Goal: Transaction & Acquisition: Obtain resource

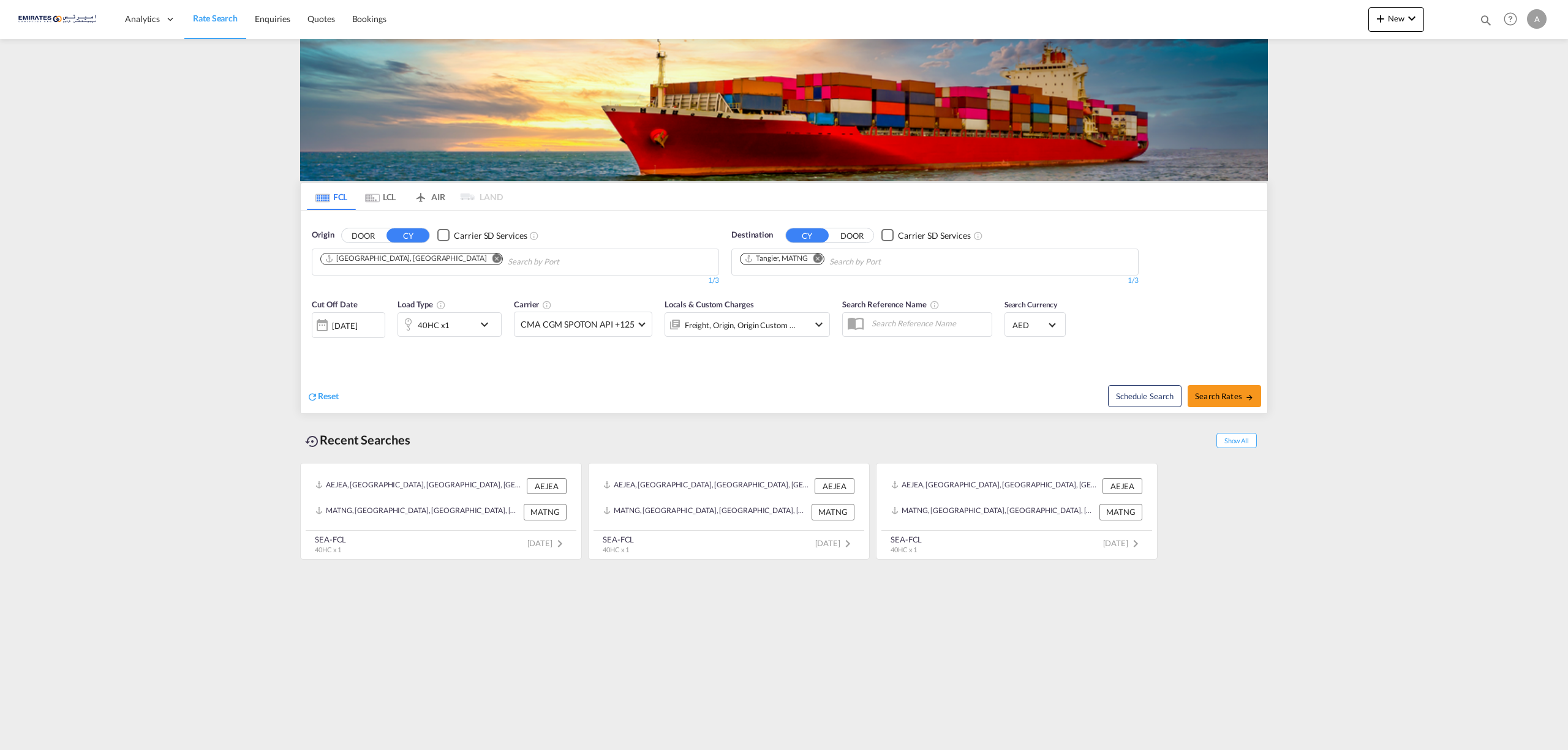
click at [814, 254] on button "Remove" at bounding box center [815, 260] width 19 height 12
click at [818, 258] on body "Analytics Dashboard Rate Search Enquiries Quotes Bookings" at bounding box center [784, 375] width 1568 height 750
type input "[GEOGRAPHIC_DATA]"
click at [800, 289] on div "Casablanca [GEOGRAPHIC_DATA] [GEOGRAPHIC_DATA]" at bounding box center [836, 290] width 233 height 37
click at [1231, 393] on span "Search Rates" at bounding box center [1225, 396] width 59 height 10
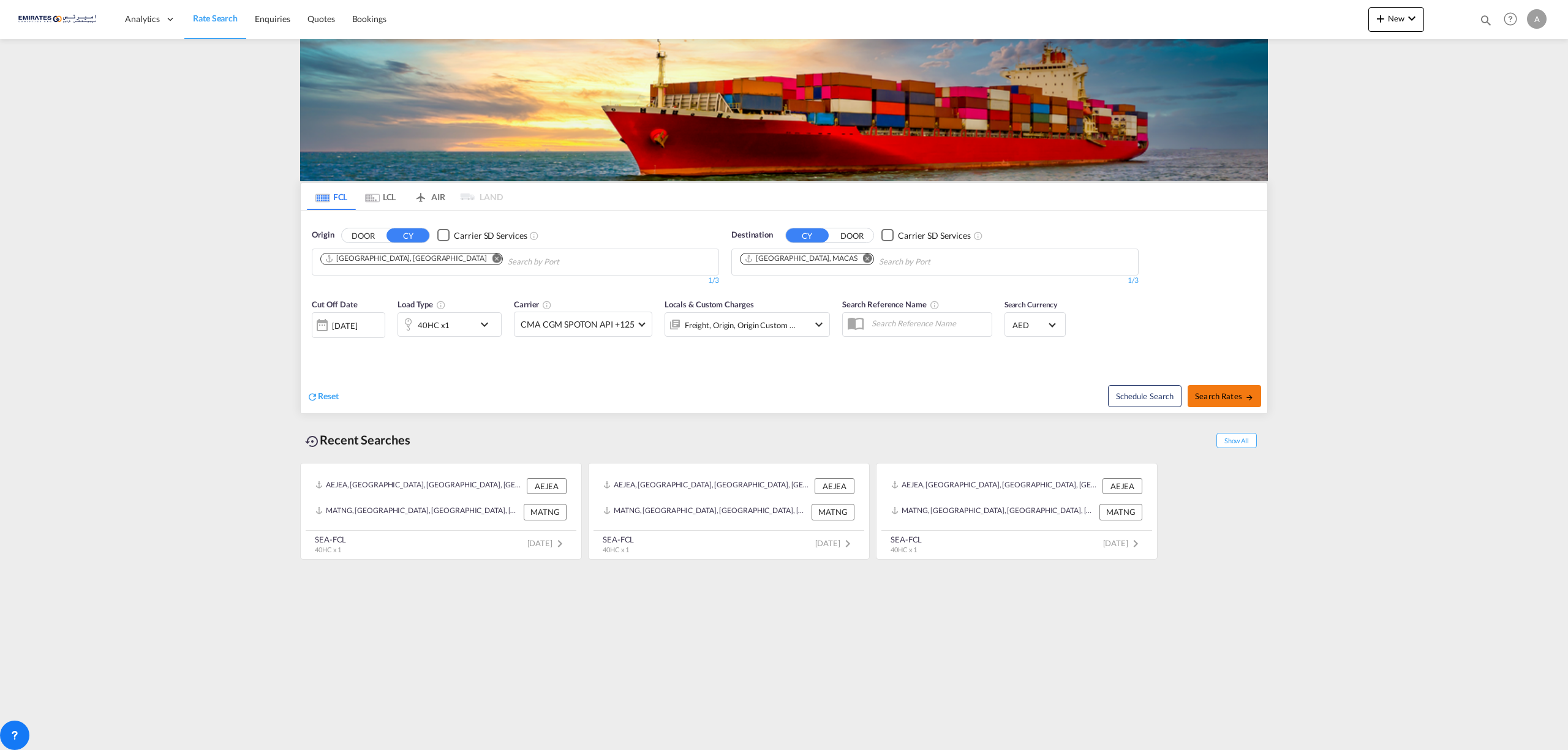
type input "AEJEA to MACAS / [DATE]"
